Goal: Information Seeking & Learning: Learn about a topic

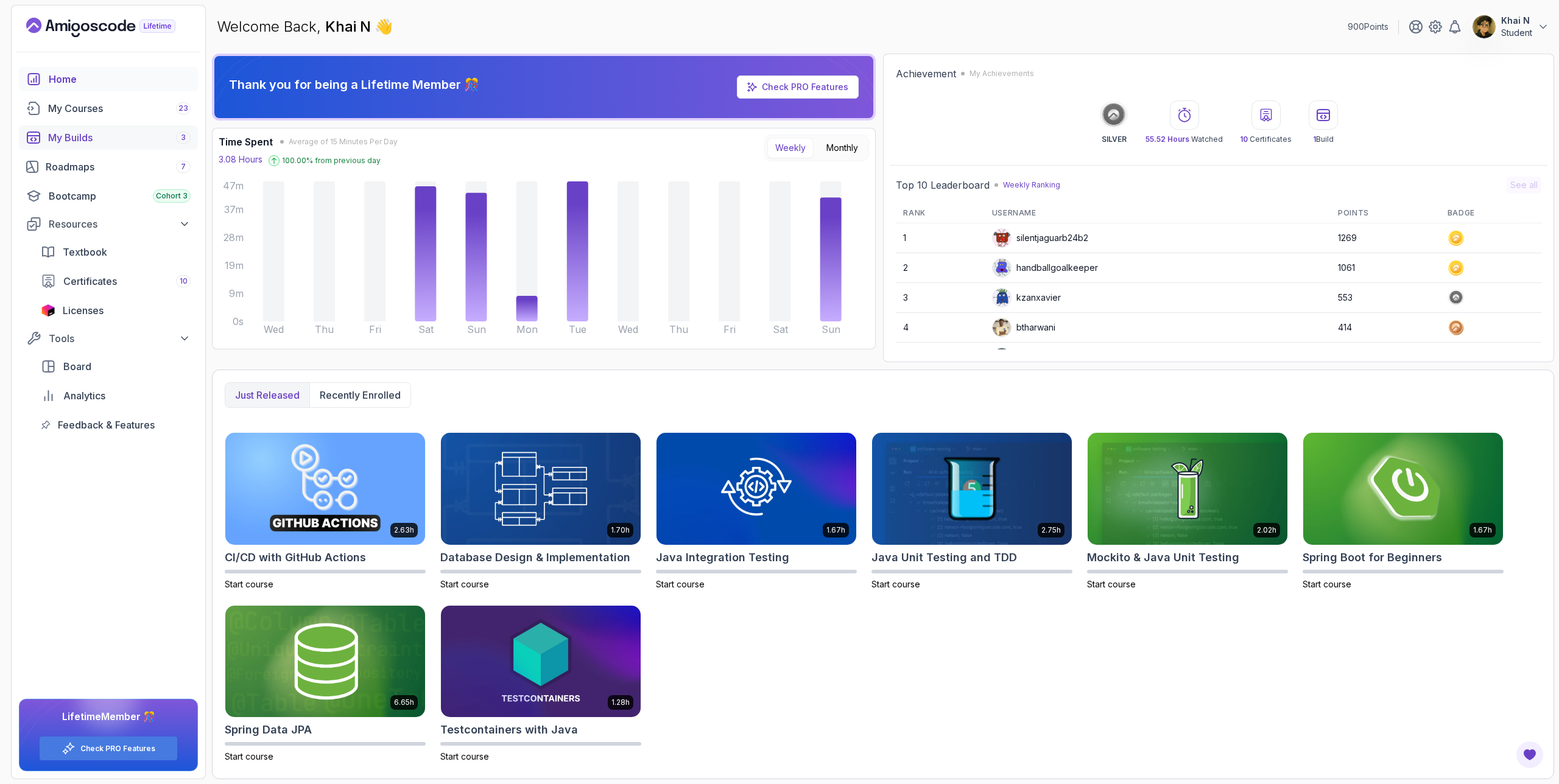
click at [98, 139] on div "My Builds 3" at bounding box center [120, 137] width 143 height 14
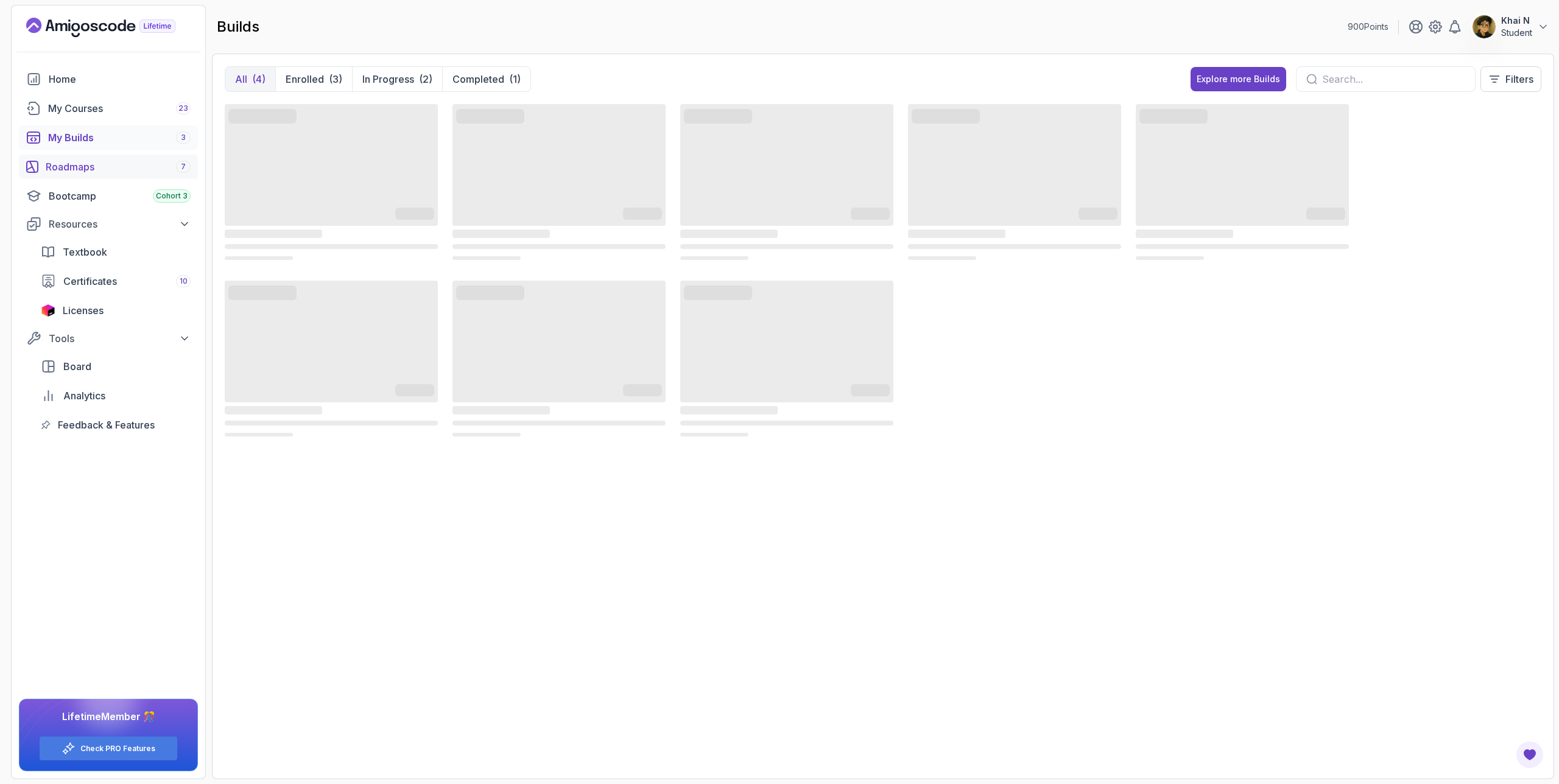
click at [125, 164] on div "Roadmaps 7" at bounding box center [118, 166] width 145 height 14
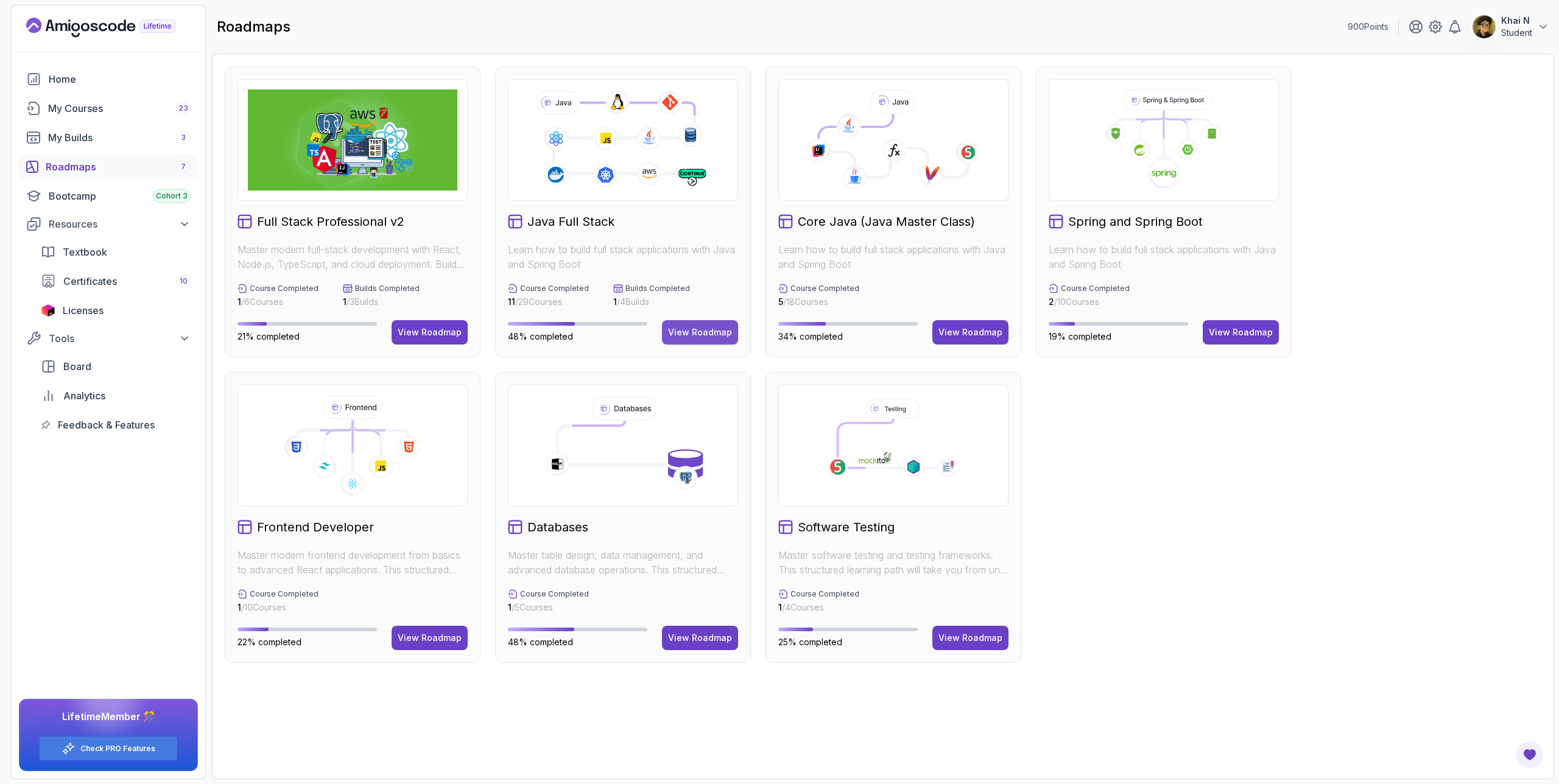
click at [709, 337] on div "View Roadmap" at bounding box center [700, 332] width 64 height 12
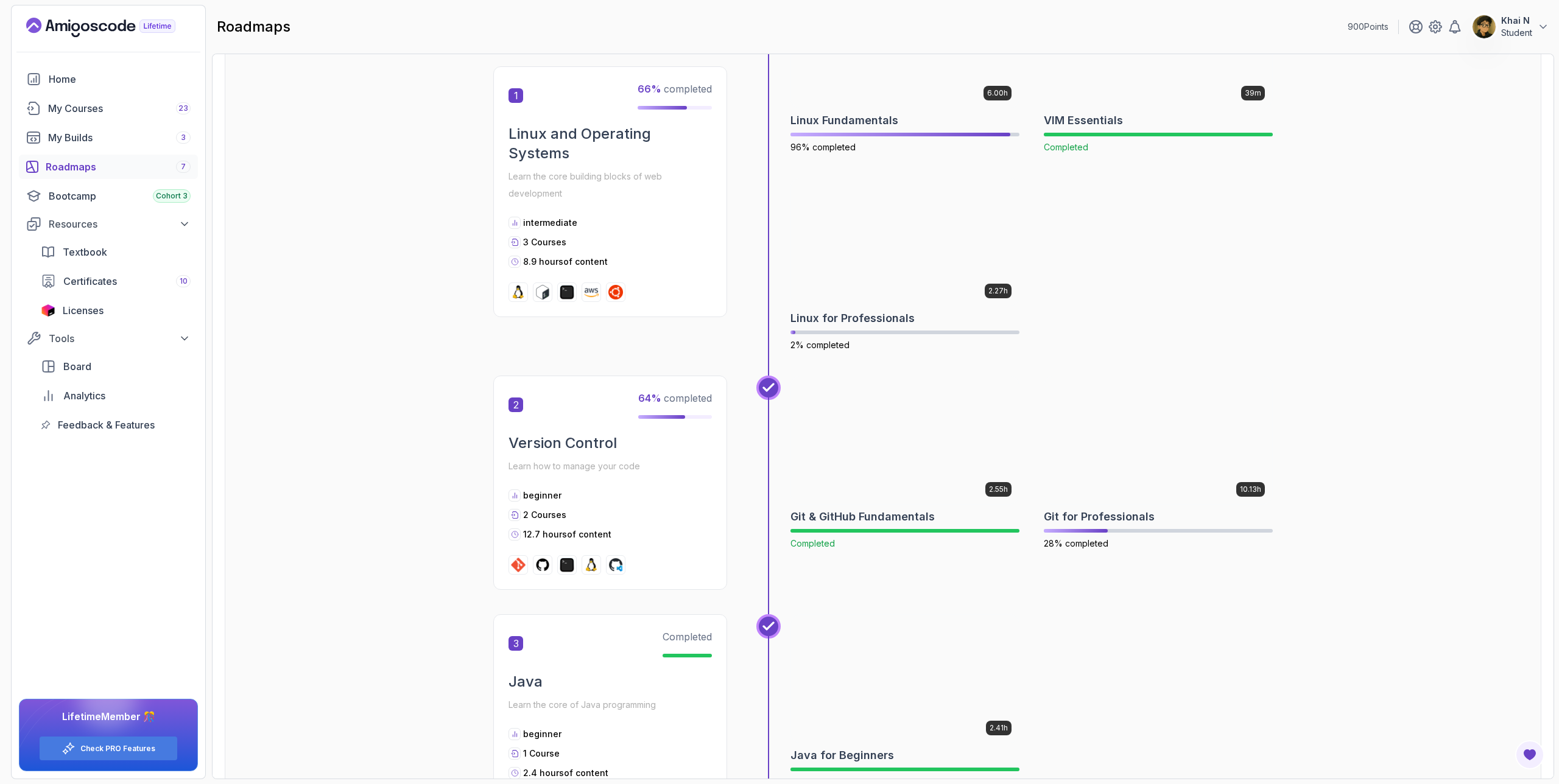
scroll to position [356, 0]
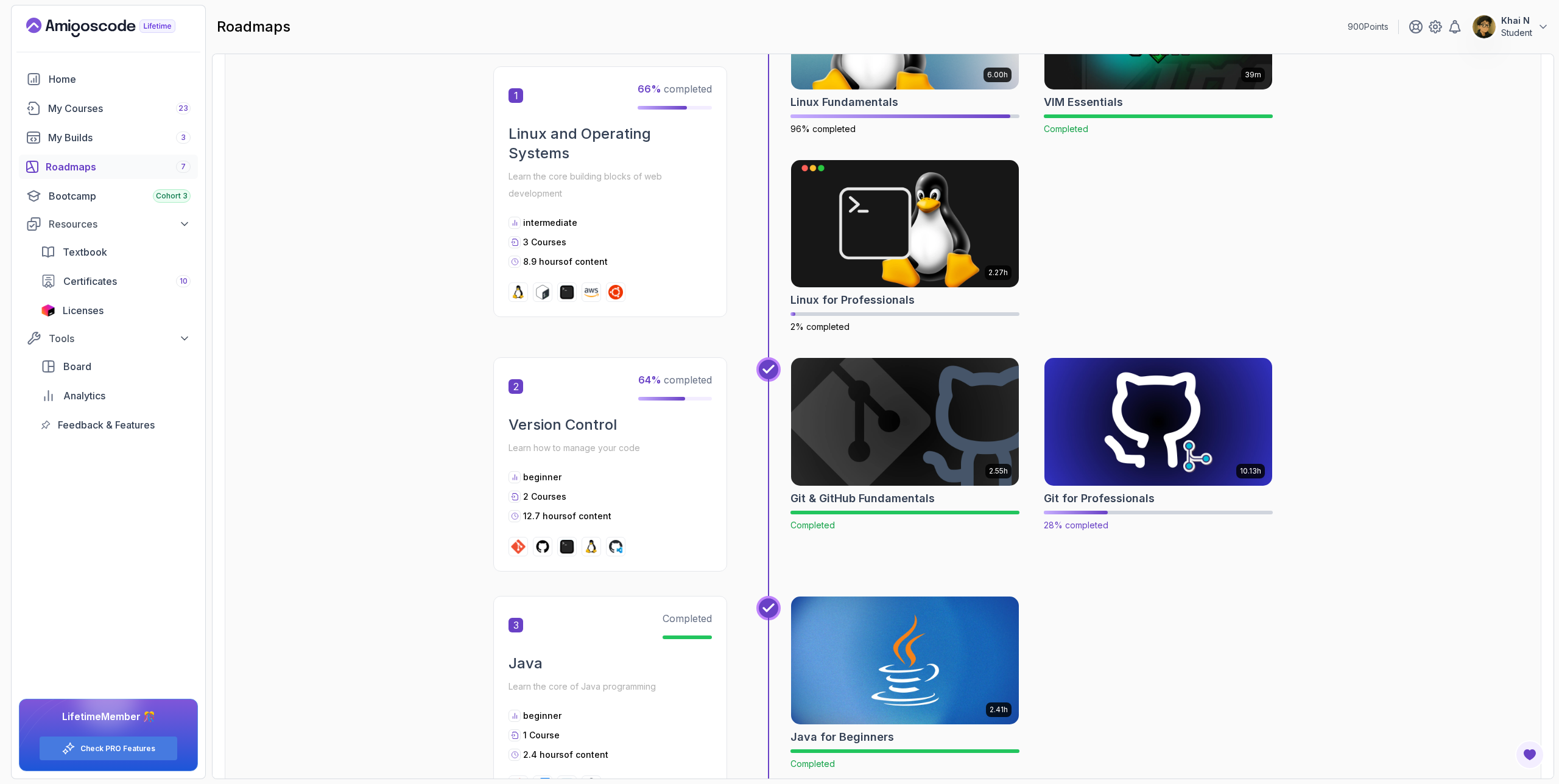
click at [1126, 431] on img at bounding box center [1159, 422] width 240 height 134
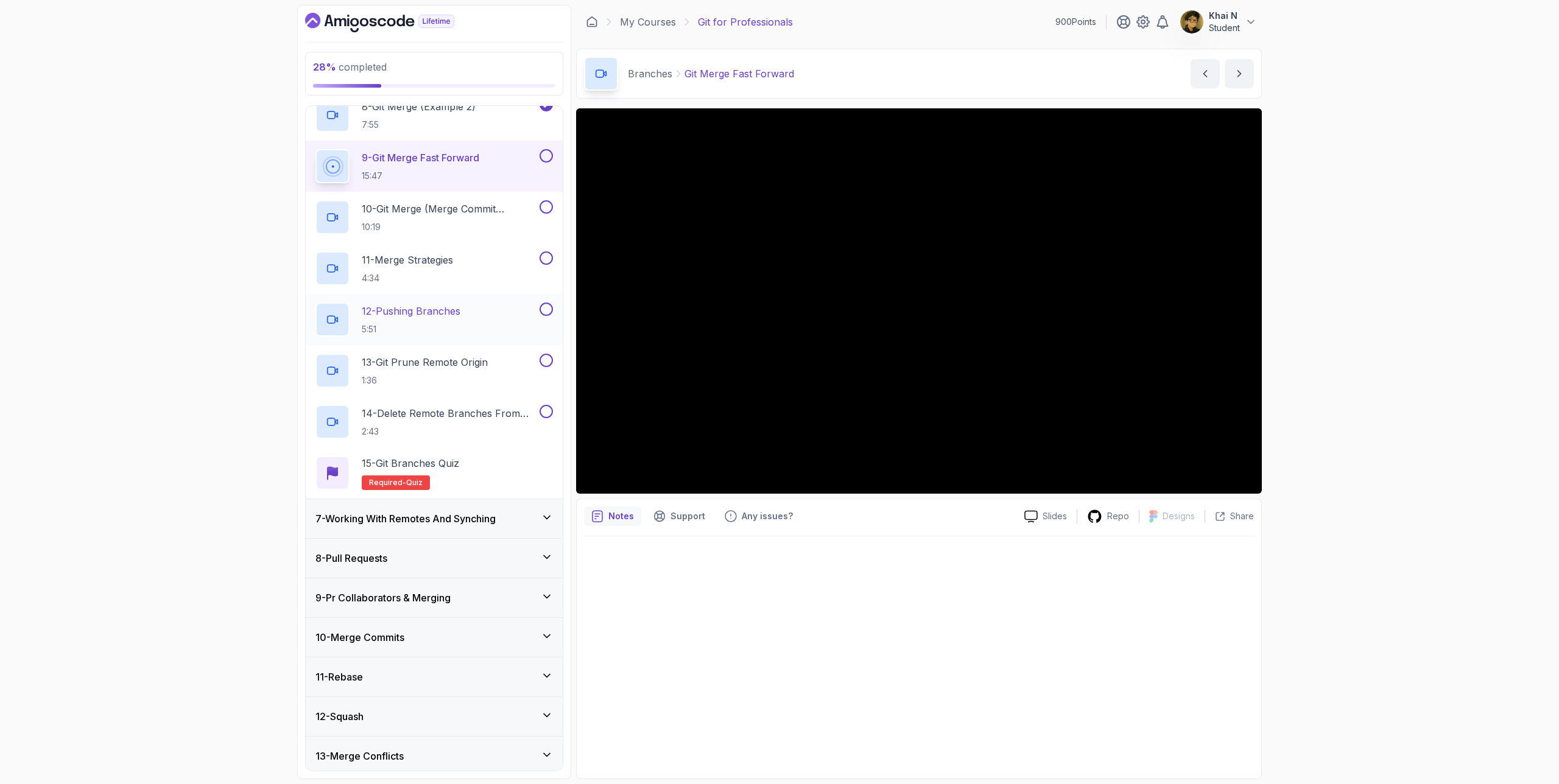
scroll to position [646, 0]
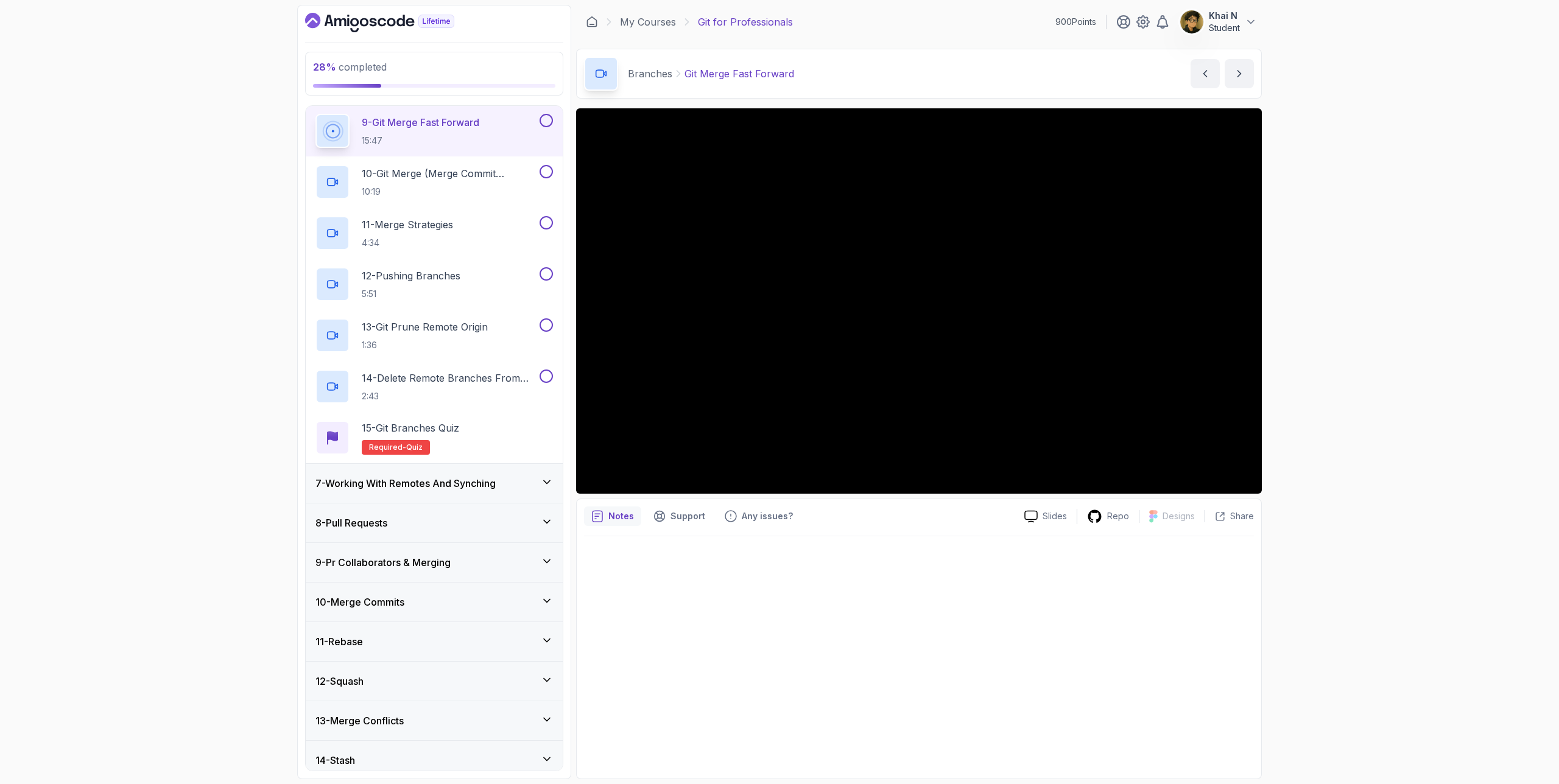
click at [452, 485] on h3 "7 - Working With Remotes And Synching" at bounding box center [405, 483] width 180 height 14
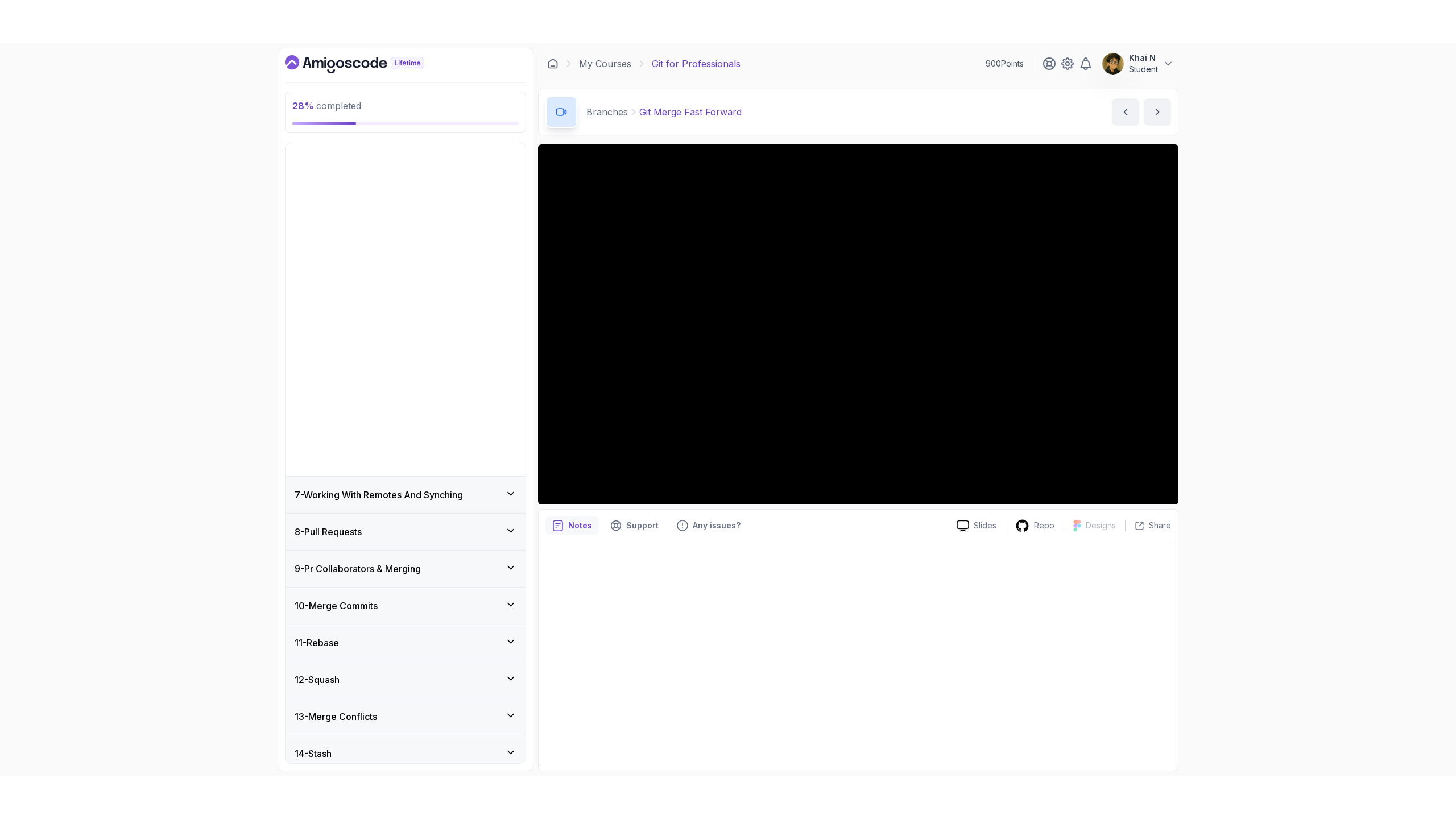
scroll to position [118, 0]
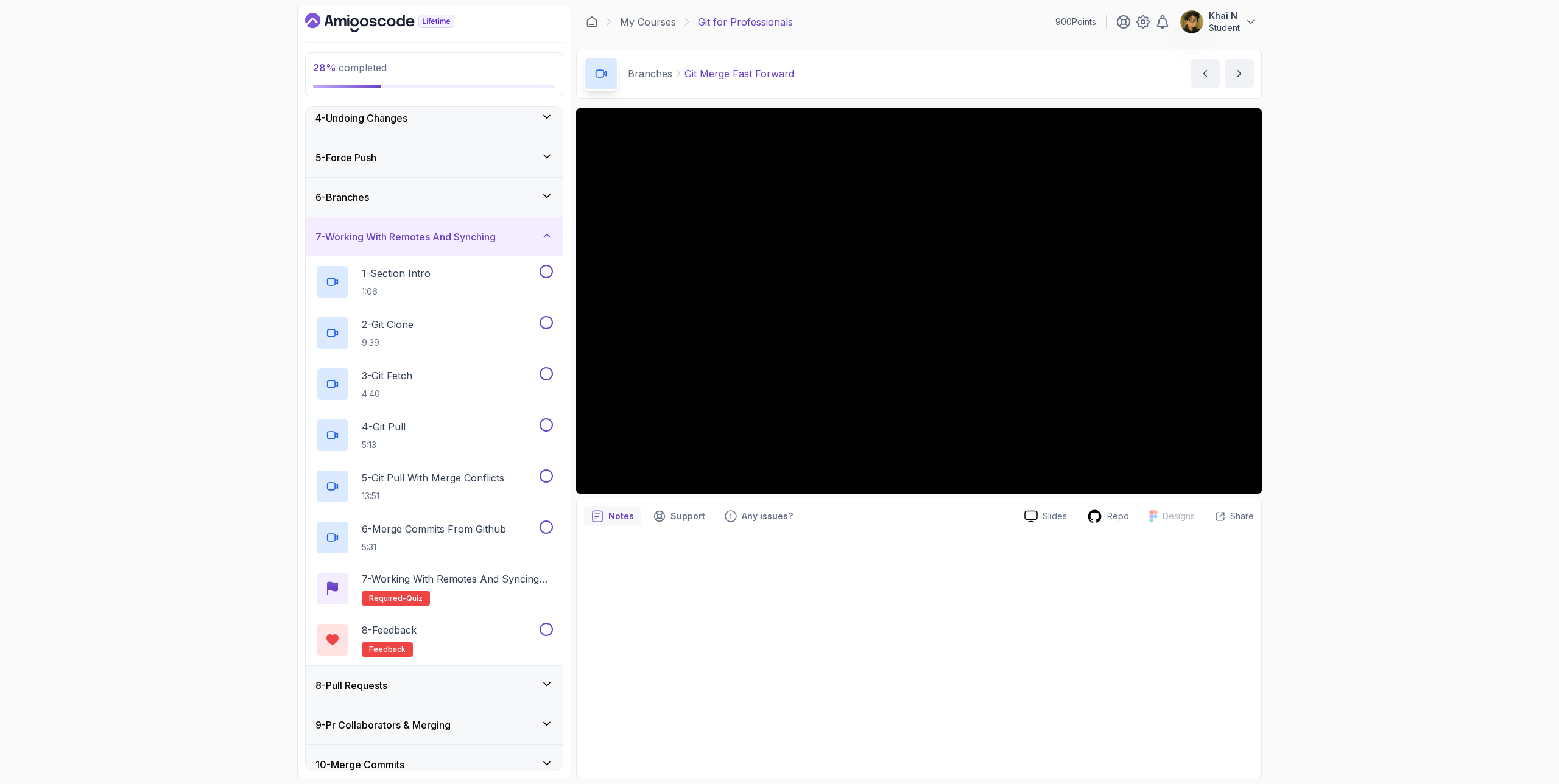
click at [489, 238] on h3 "7 - Working With Remotes And Synching" at bounding box center [405, 236] width 180 height 14
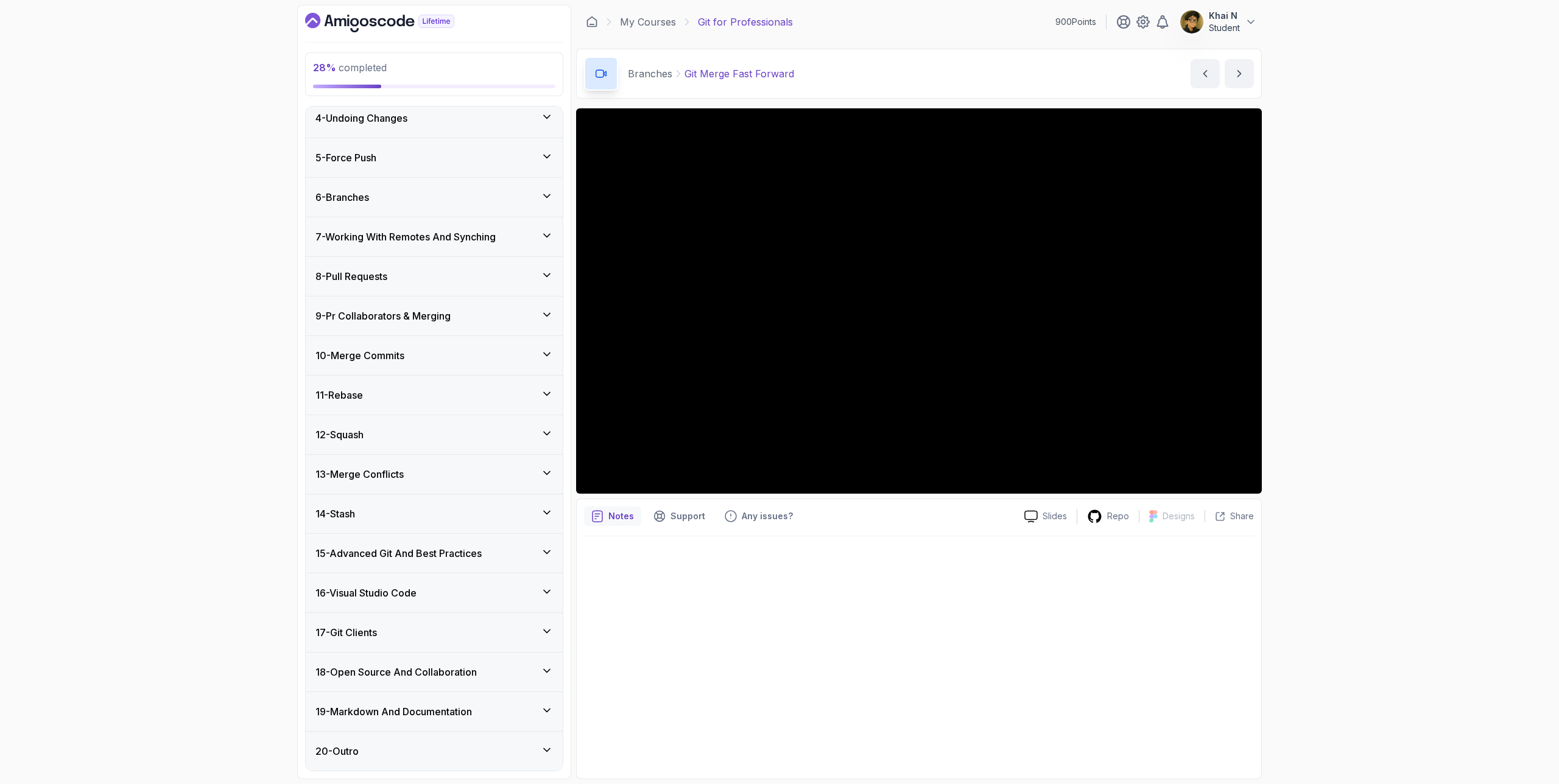
click at [449, 270] on div "8 - Pull Requests" at bounding box center [434, 276] width 238 height 14
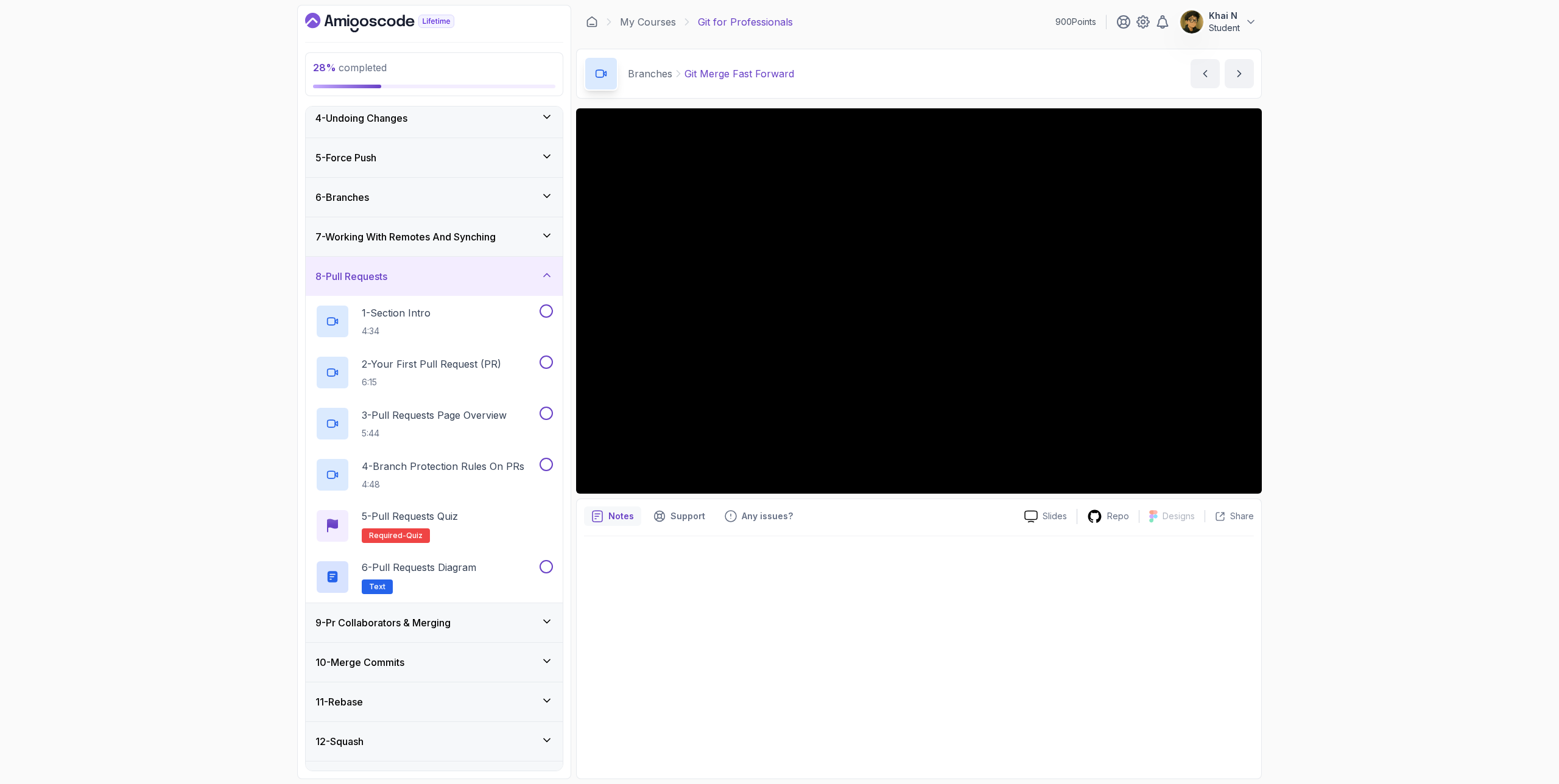
click at [471, 270] on div "8 - Pull Requests" at bounding box center [434, 276] width 238 height 14
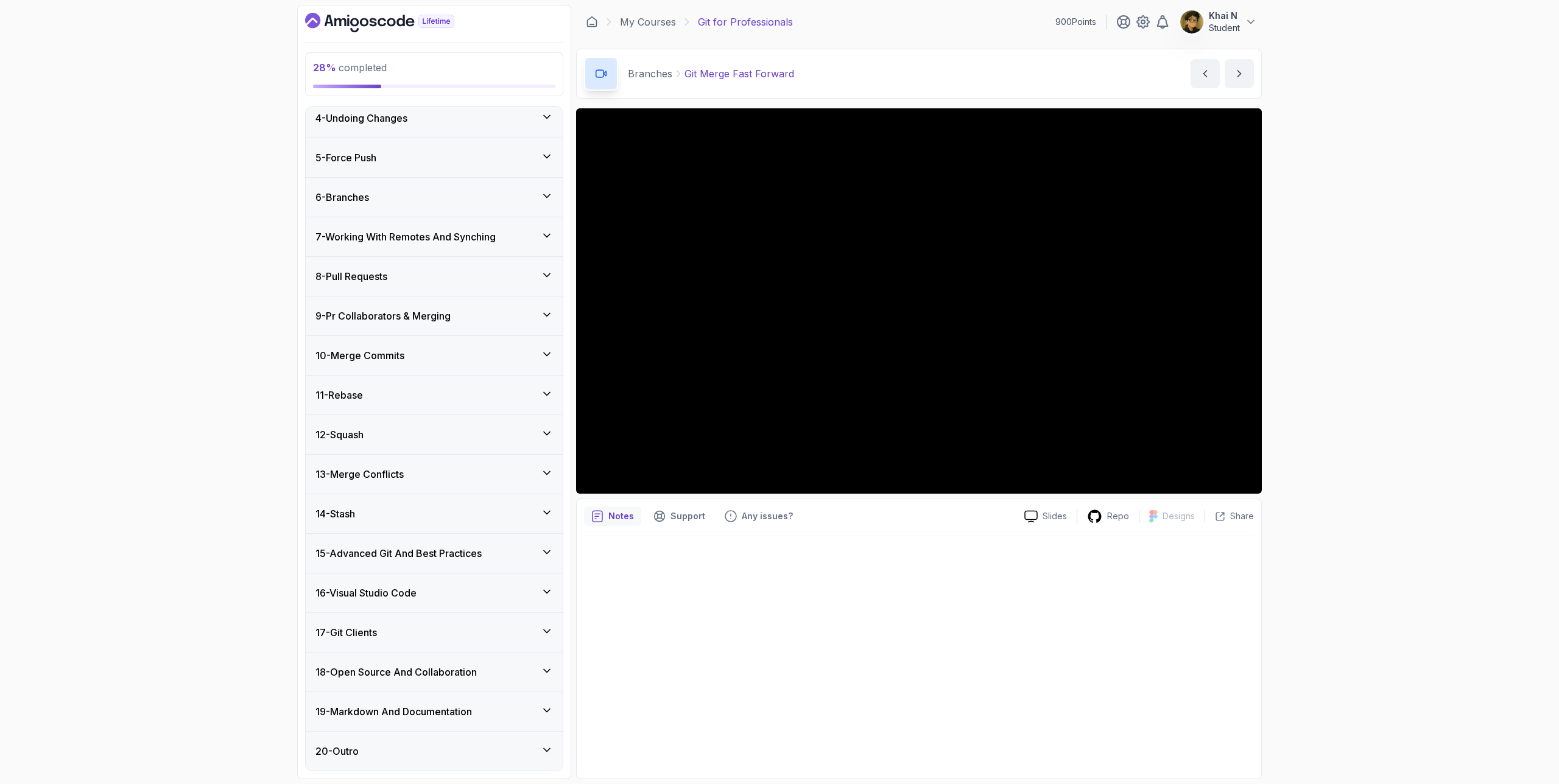
click at [562, 251] on div "1 - Intro 2 - Excluding Files And Folders 3 - Taking Closer Look At Commits 4 -…" at bounding box center [434, 439] width 258 height 666
click at [1232, 23] on p "Student" at bounding box center [1224, 28] width 31 height 12
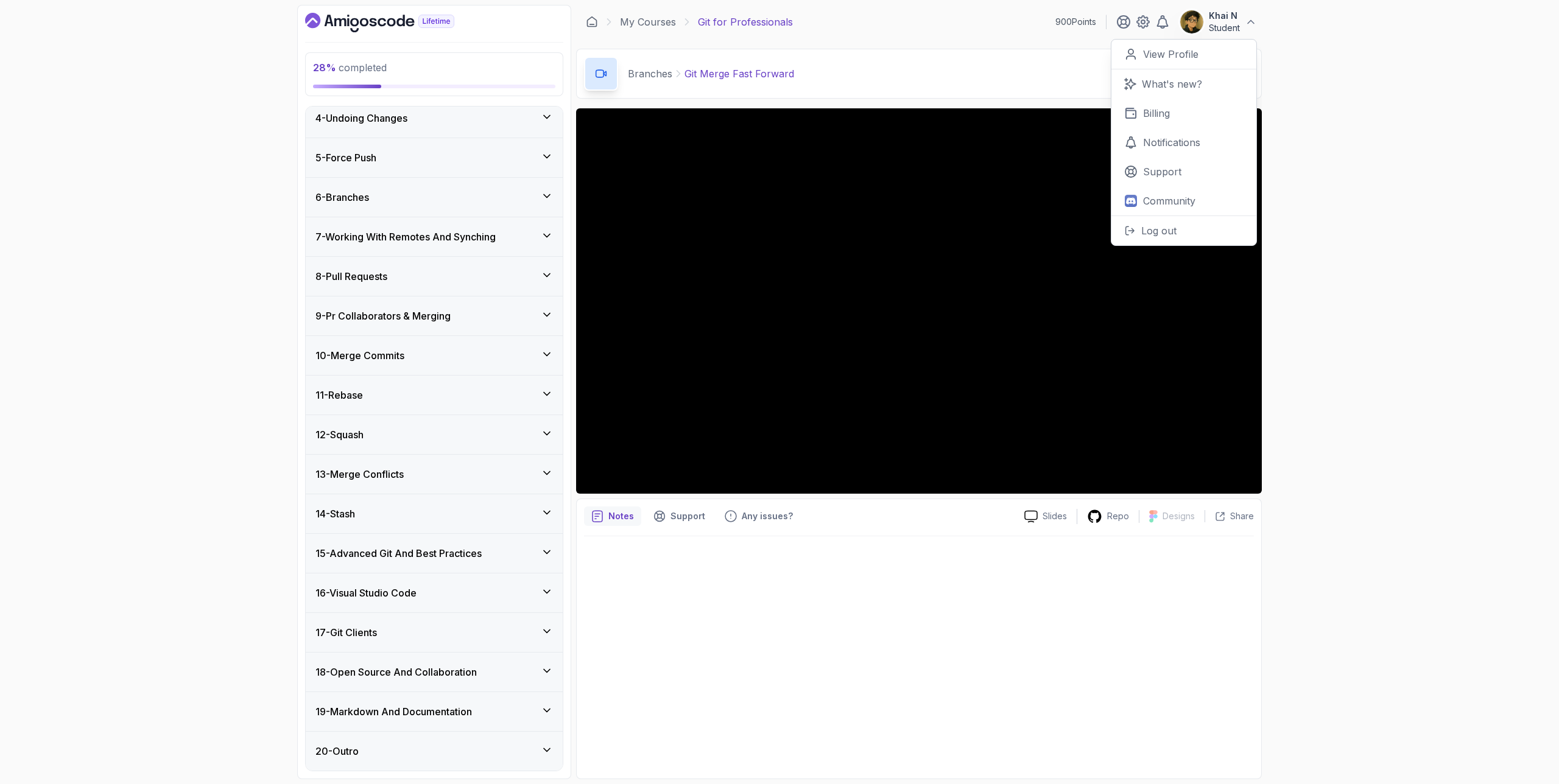
click at [1278, 27] on div "28 % completed 1 - Intro 2 - Excluding Files And Folders 3 - Taking Closer Look…" at bounding box center [779, 392] width 1559 height 784
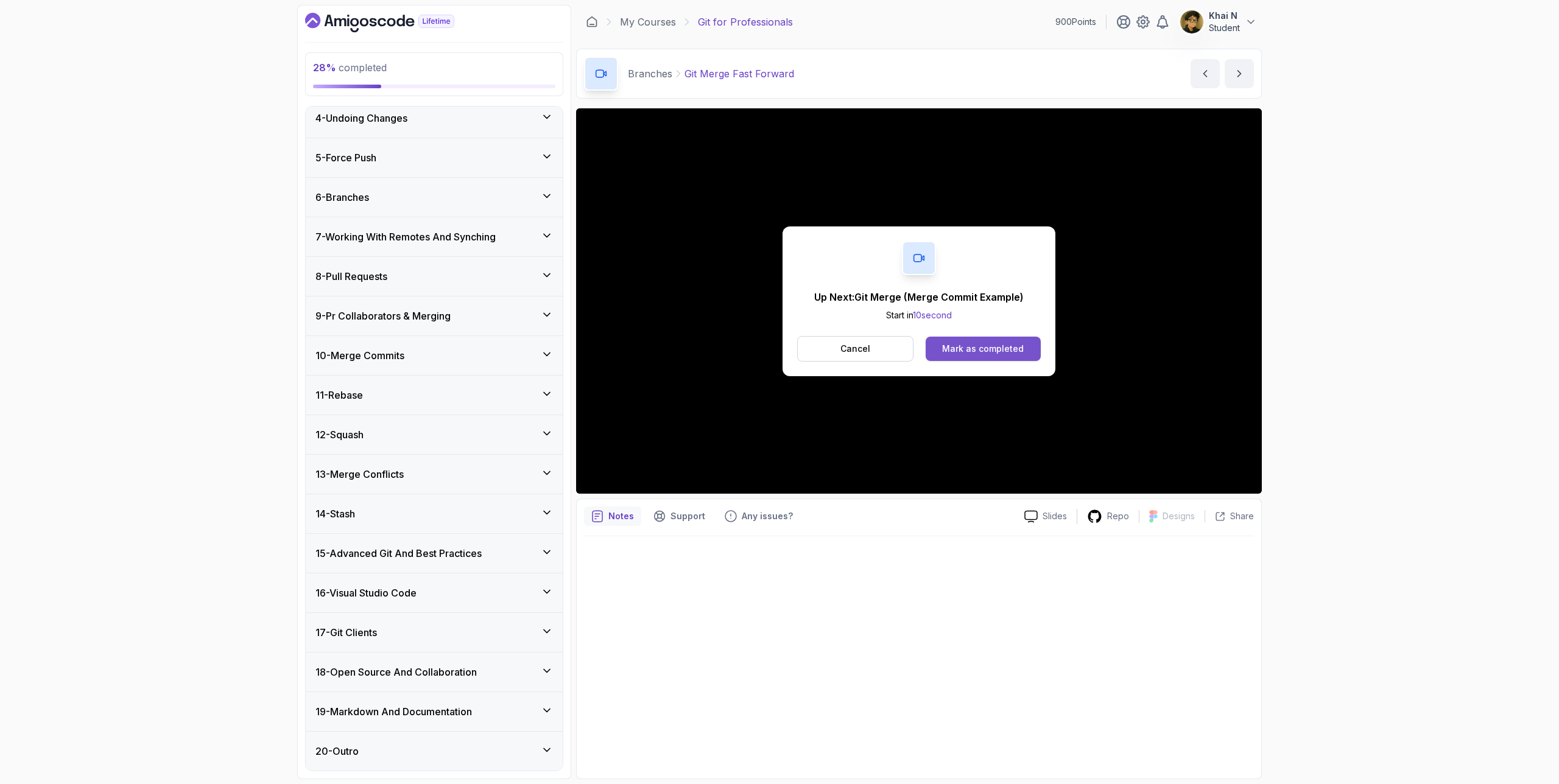
click at [1009, 345] on div "Mark as completed" at bounding box center [983, 349] width 82 height 12
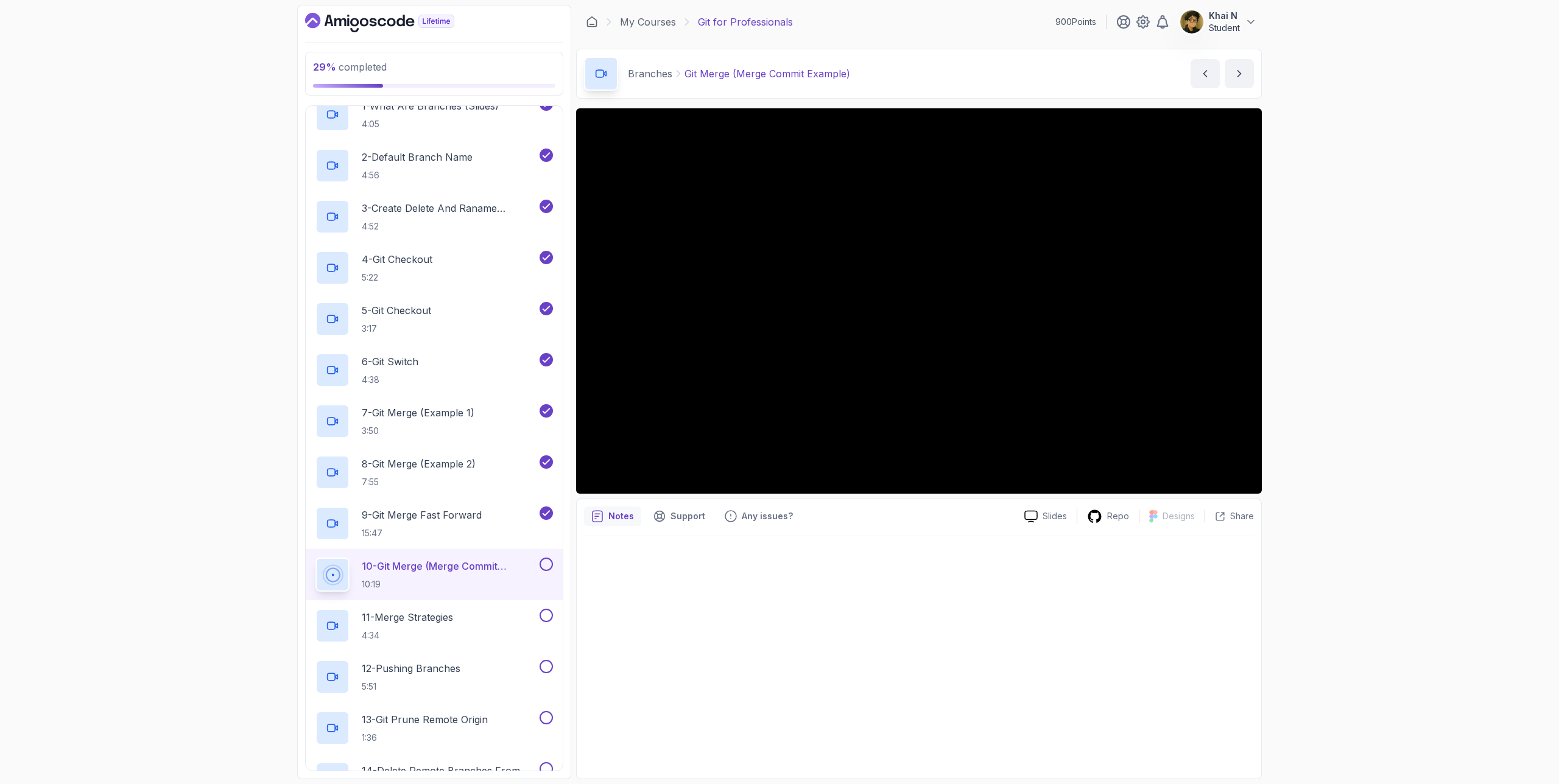
scroll to position [134, 0]
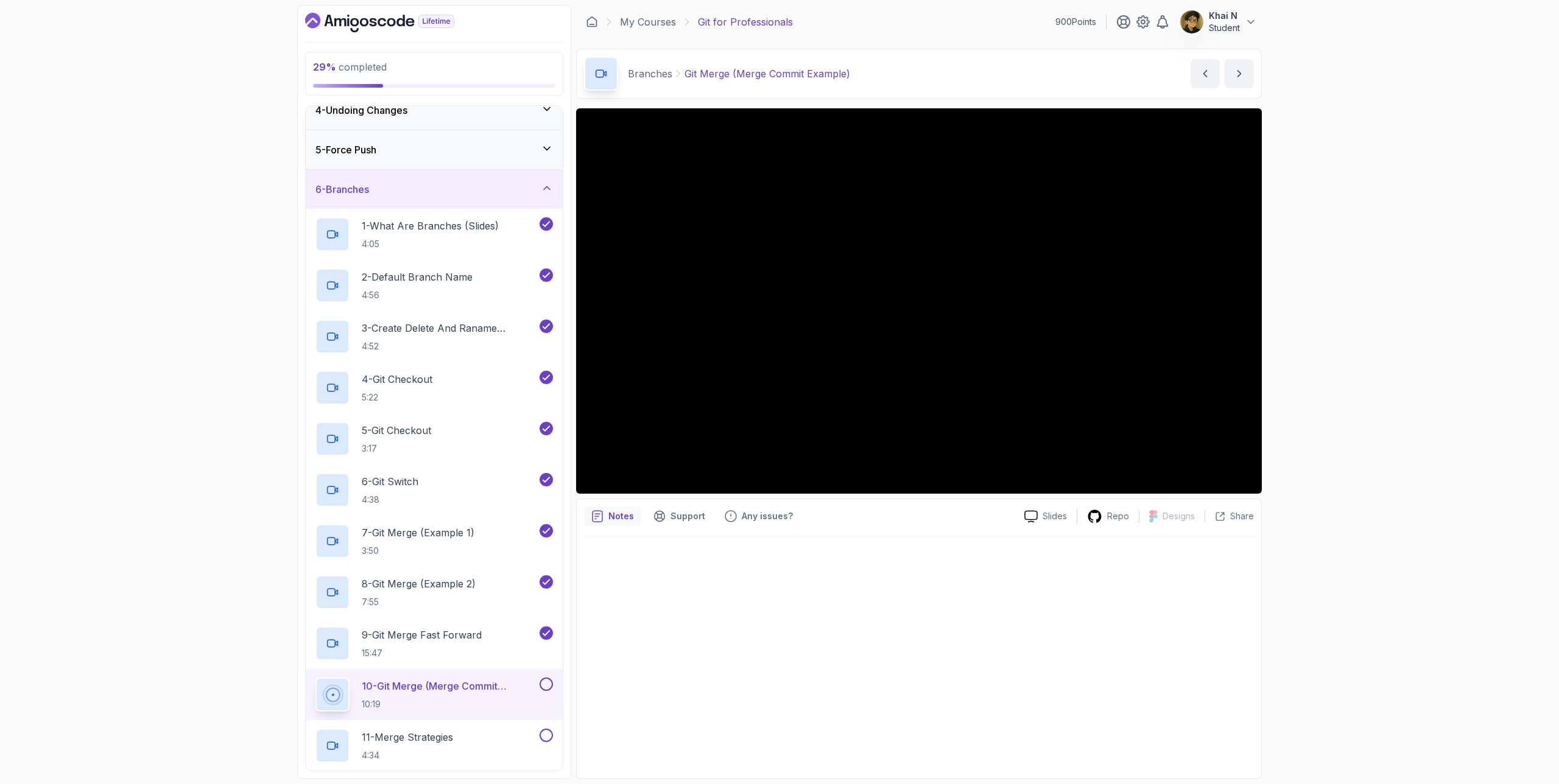
click at [849, 595] on div at bounding box center [919, 654] width 670 height 235
